Goal: Transaction & Acquisition: Subscribe to service/newsletter

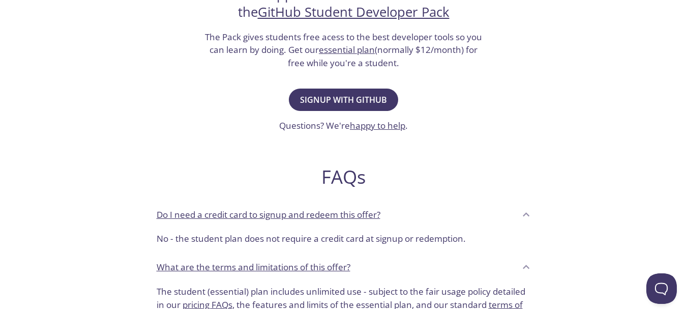
scroll to position [233, 0]
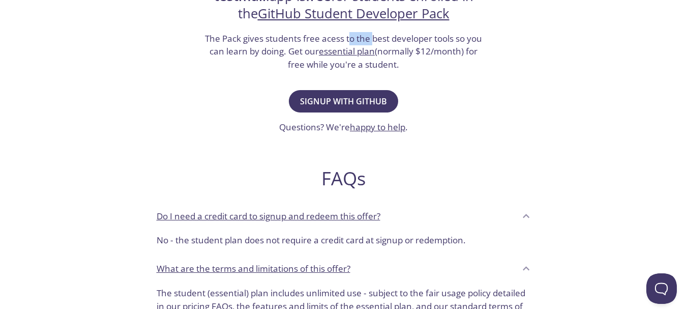
drag, startPoint x: 349, startPoint y: 41, endPoint x: 374, endPoint y: 39, distance: 24.5
click at [374, 39] on h3 "The Pack gives students free acess to the best developer tools so you can learn…" at bounding box center [344, 51] width 280 height 39
drag, startPoint x: 289, startPoint y: 53, endPoint x: 297, endPoint y: 55, distance: 9.0
click at [297, 55] on h3 "The Pack gives students free acess to the best developer tools so you can learn…" at bounding box center [344, 51] width 280 height 39
drag, startPoint x: 296, startPoint y: 66, endPoint x: 401, endPoint y: 66, distance: 104.2
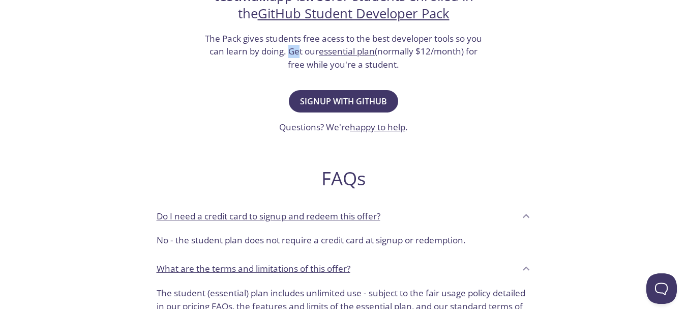
click at [401, 66] on h3 "The Pack gives students free acess to the best developer tools so you can learn…" at bounding box center [344, 51] width 280 height 39
click at [413, 72] on div "Hello, students! testmail .app is free for students enrolled in the GitHub Stud…" at bounding box center [344, 136] width 496 height 621
click at [360, 103] on span "Signup with GitHub" at bounding box center [343, 101] width 87 height 14
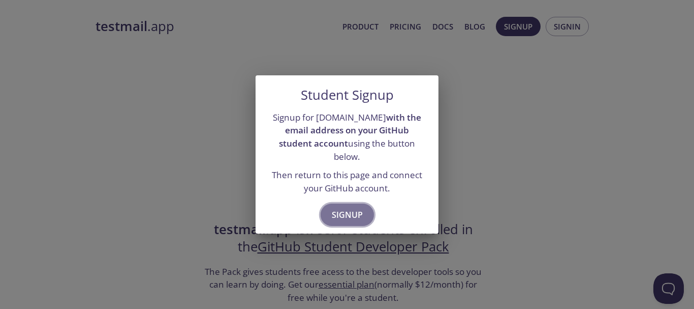
click at [344, 209] on span "Signup" at bounding box center [347, 214] width 31 height 14
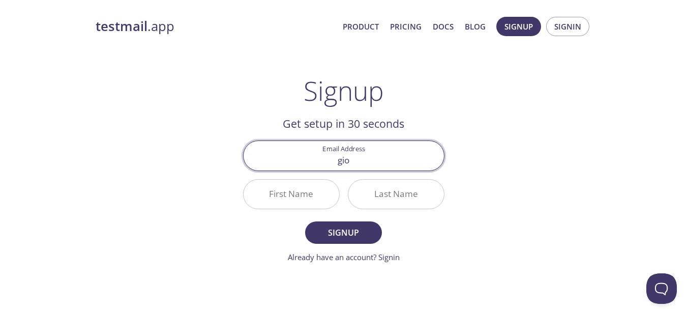
type input "[EMAIL_ADDRESS][DOMAIN_NAME]"
click at [299, 188] on input "First Name" at bounding box center [292, 193] width 96 height 29
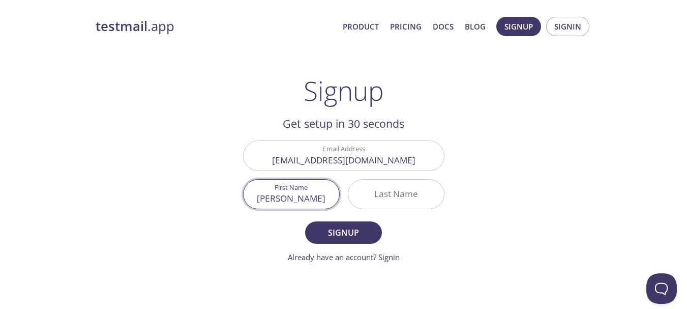
type input "[PERSON_NAME]"
click at [376, 204] on input "Last Name" at bounding box center [396, 193] width 96 height 29
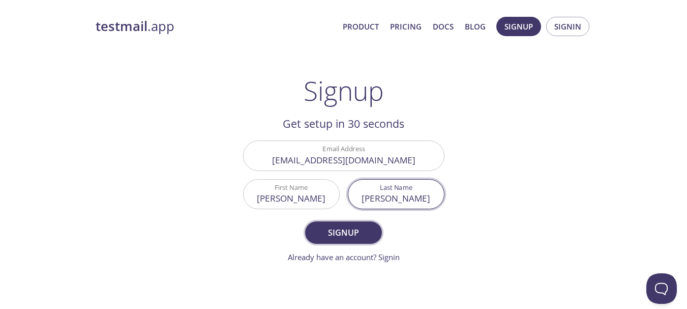
type input "[PERSON_NAME]"
click at [340, 233] on span "Signup" at bounding box center [343, 232] width 54 height 14
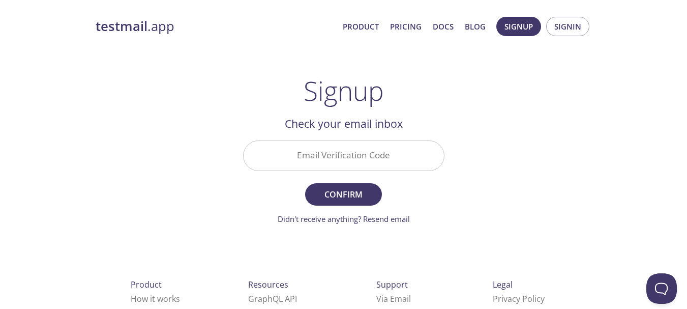
click at [322, 152] on input "Email Verification Code" at bounding box center [344, 155] width 200 height 29
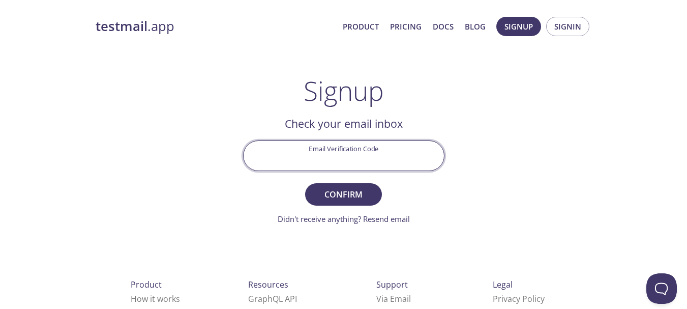
paste input "2DF3PRJ"
type input "2DF3PRJ"
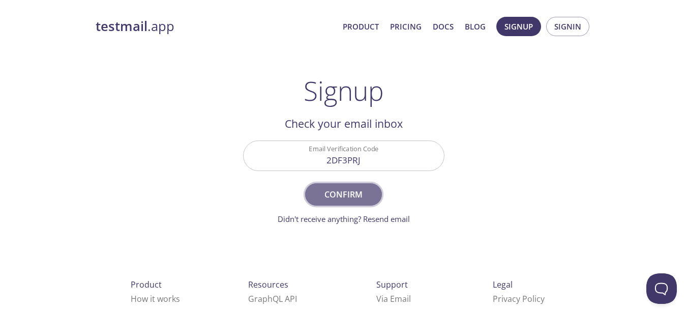
click at [337, 185] on button "Confirm" at bounding box center [343, 194] width 76 height 22
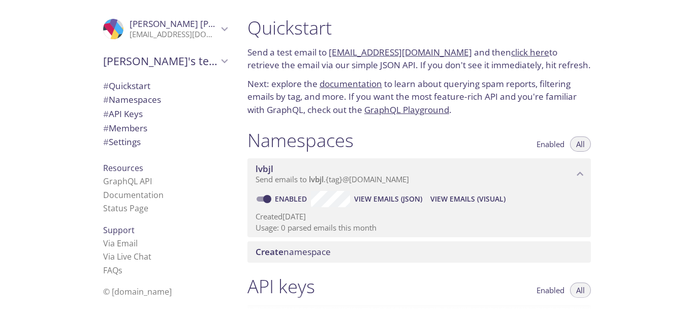
click at [432, 131] on div "Namespaces Enabled All" at bounding box center [420, 141] width 344 height 25
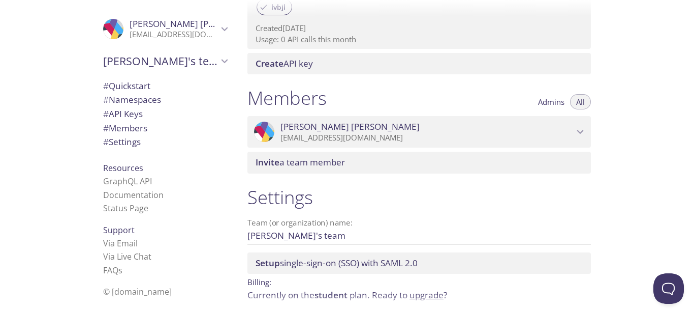
scroll to position [414, 0]
